Goal: Task Accomplishment & Management: Manage account settings

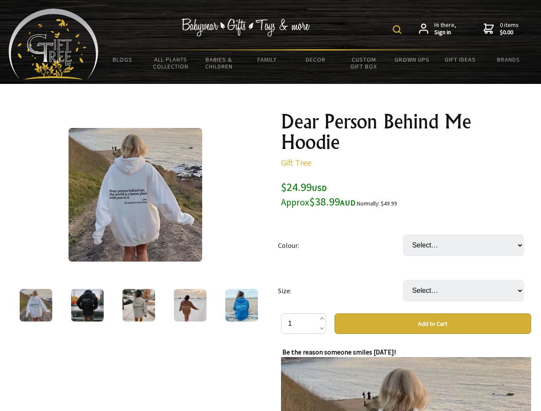
click at [398, 30] on img at bounding box center [397, 29] width 9 height 9
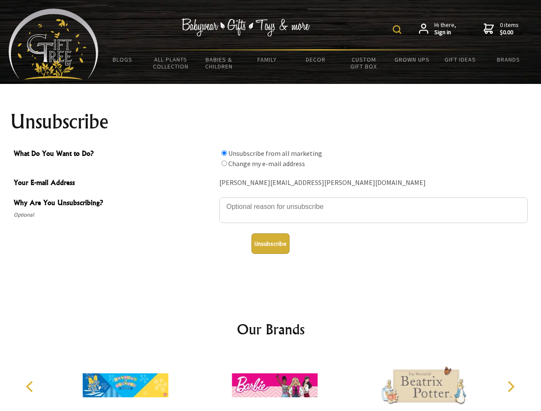
click at [398, 30] on img at bounding box center [397, 29] width 9 height 9
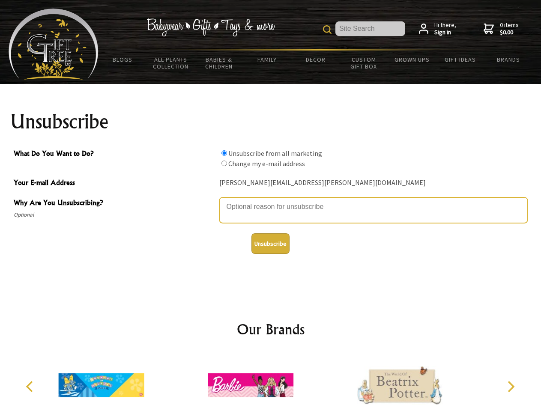
click at [271, 201] on textarea "Why Are You Unsubscribing?" at bounding box center [373, 211] width 309 height 26
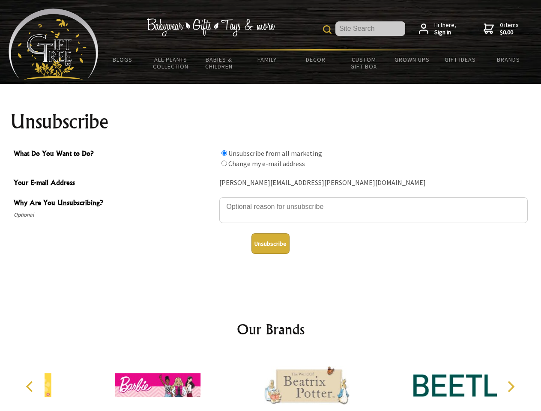
click at [224, 153] on input "What Do You Want to Do?" at bounding box center [225, 153] width 6 height 6
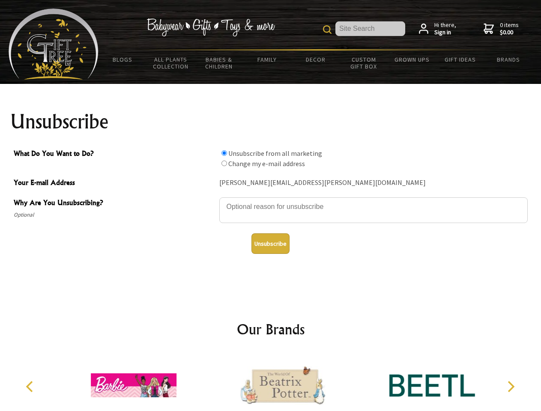
click at [224, 163] on input "What Do You Want to Do?" at bounding box center [225, 164] width 6 height 6
radio input "true"
click at [270, 244] on button "Unsubscribe" at bounding box center [271, 244] width 38 height 21
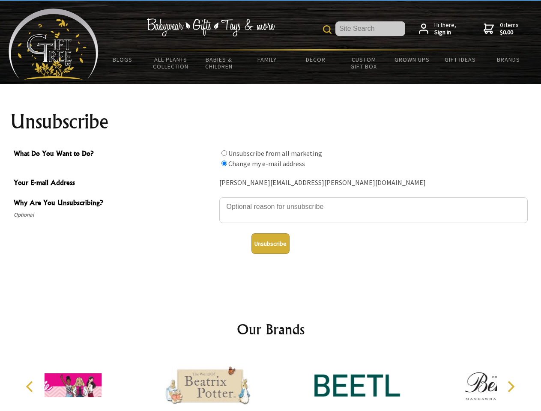
click at [31, 387] on icon "Previous" at bounding box center [30, 386] width 11 height 11
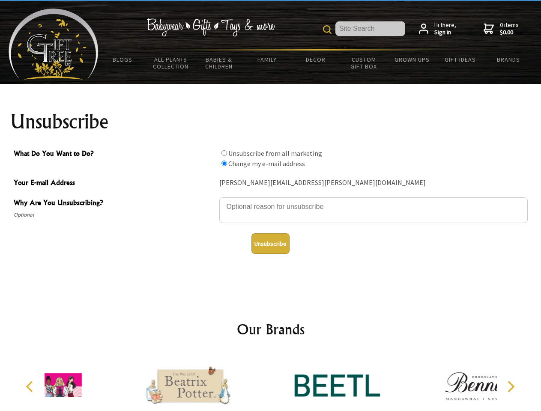
click at [511, 387] on icon "Next" at bounding box center [510, 386] width 11 height 11
